Goal: Book appointment/travel/reservation

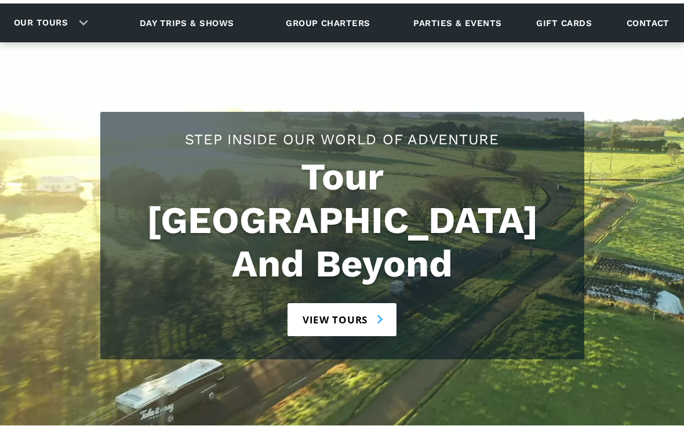
scroll to position [85, 0]
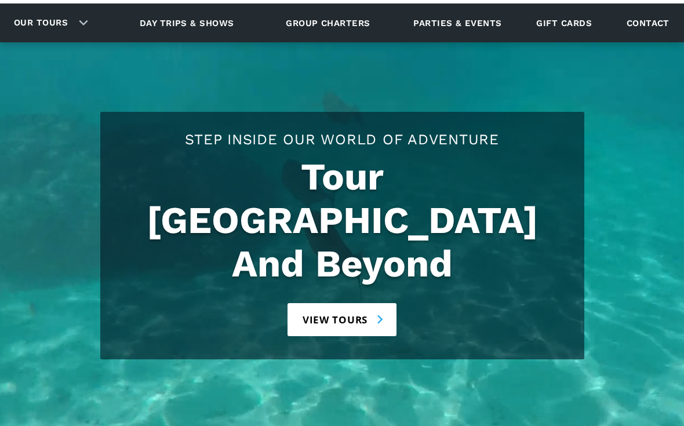
click at [375, 303] on link "View tours" at bounding box center [343, 319] width 110 height 33
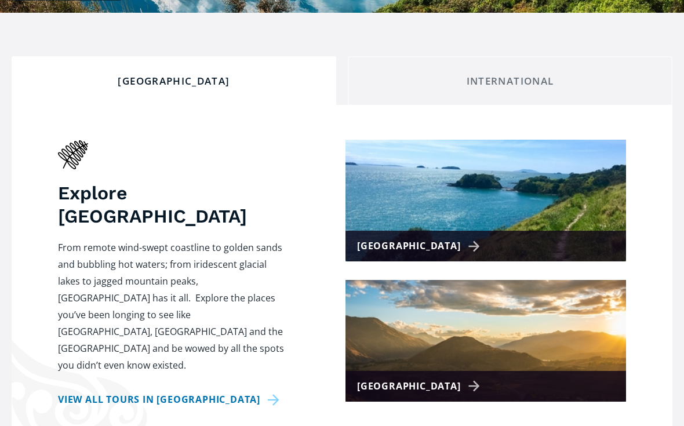
scroll to position [422, 0]
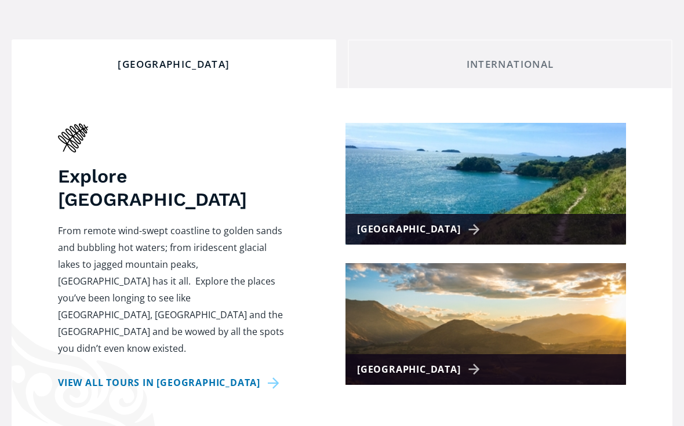
click at [445, 221] on div "[GEOGRAPHIC_DATA]" at bounding box center [420, 229] width 127 height 17
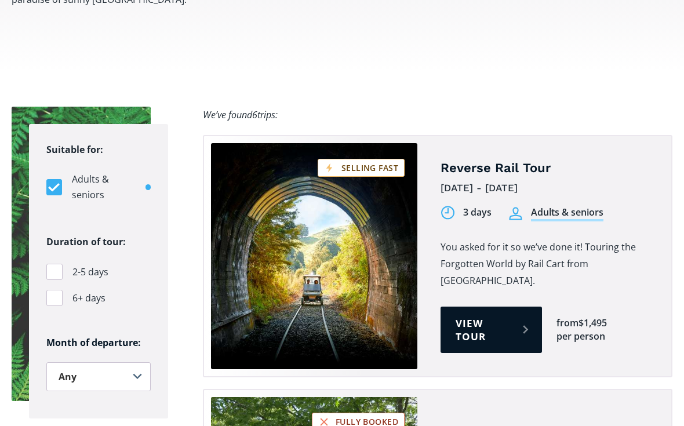
scroll to position [753, 0]
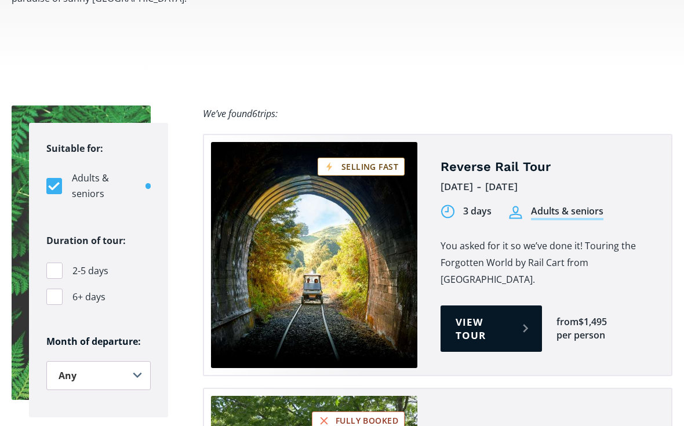
click at [518, 306] on link "View tour" at bounding box center [491, 329] width 101 height 46
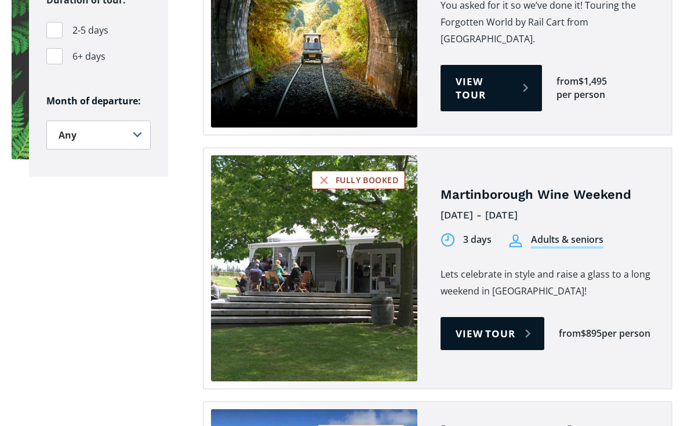
scroll to position [935, 0]
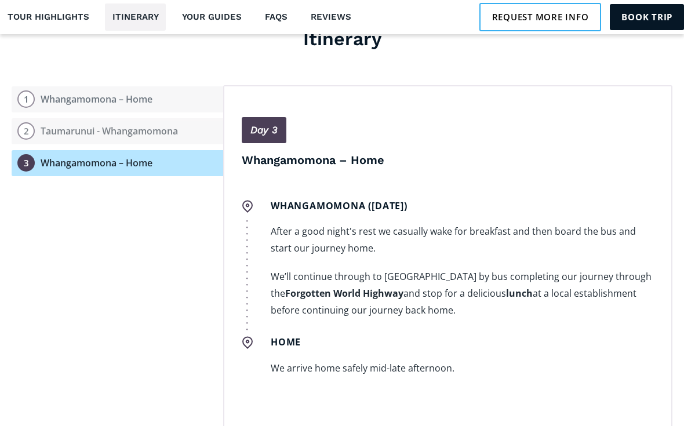
scroll to position [988, 0]
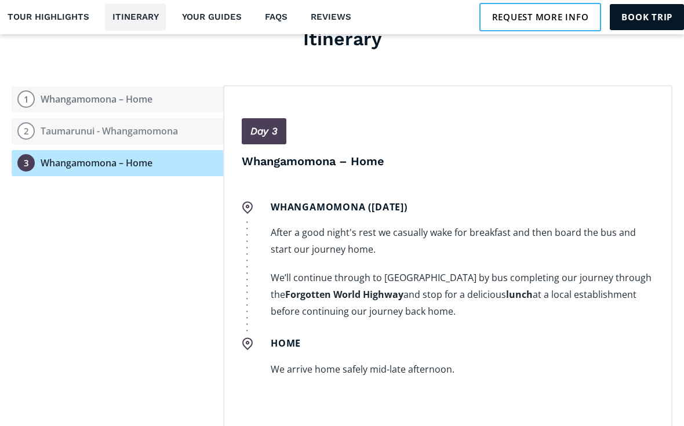
click at [67, 93] on div "Whangamomona – Home" at bounding box center [97, 99] width 112 height 12
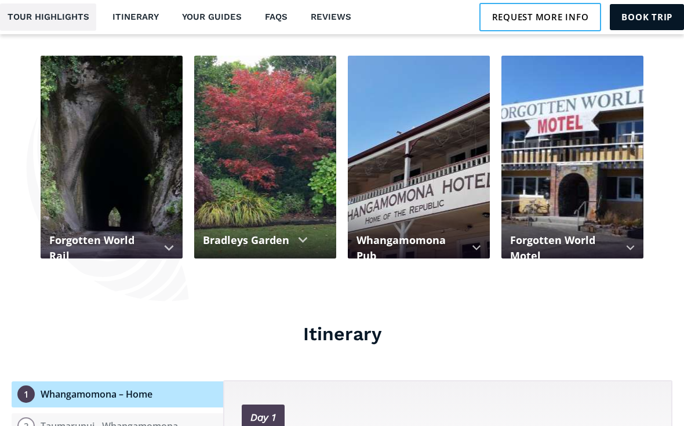
scroll to position [1057, 0]
